Goal: Find specific page/section

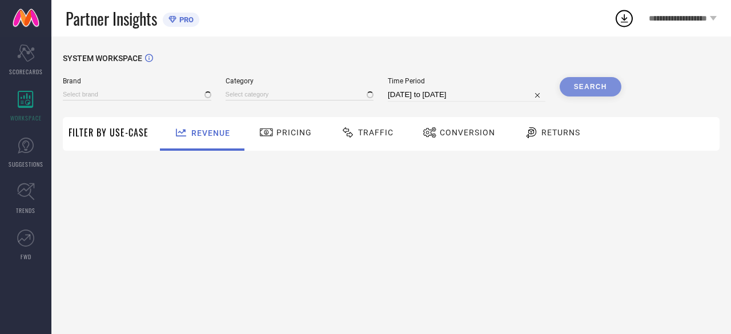
type input "GENIE"
type input "All"
